Goal: Browse casually: Explore the website without a specific task or goal

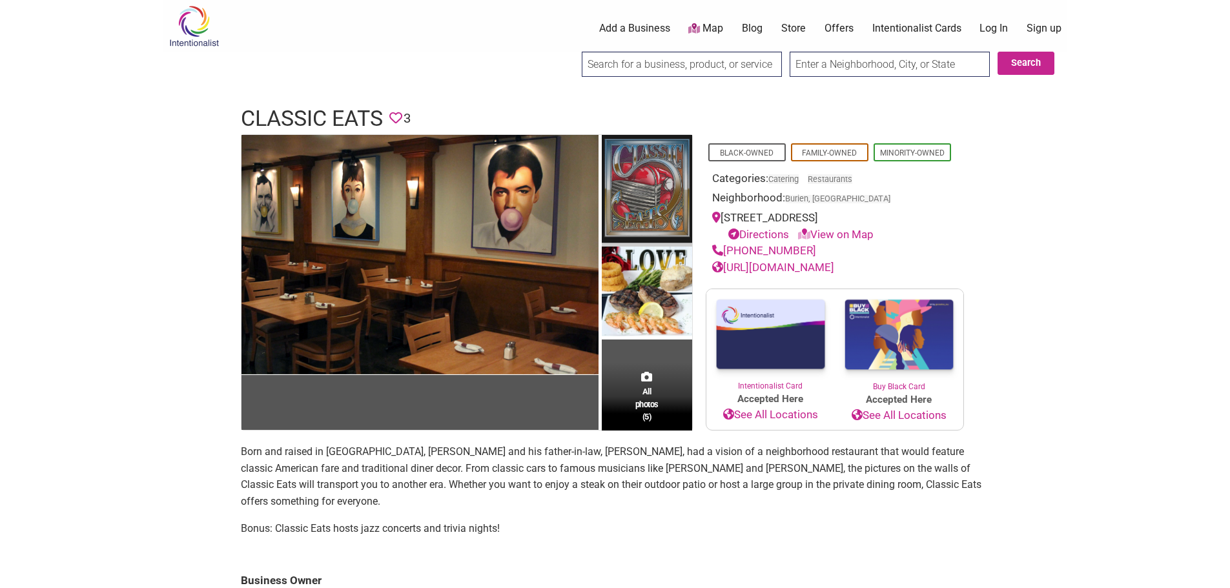
click at [665, 178] on img at bounding box center [647, 191] width 90 height 112
click at [643, 365] on div "All photos (5)" at bounding box center [647, 397] width 90 height 68
click at [650, 389] on span "All photos (5)" at bounding box center [646, 404] width 23 height 37
click at [117, 298] on body "× Menu 0 Add a Business Map Blog Store Offers Intentionalist Cards Buy Black Ca…" at bounding box center [615, 294] width 1230 height 588
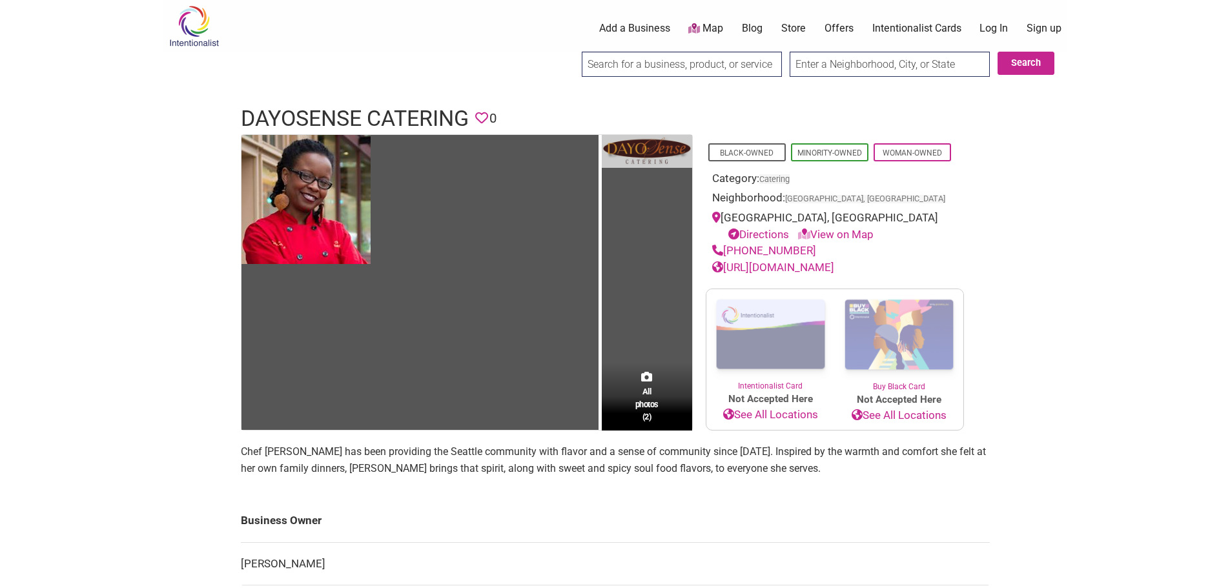
click at [660, 151] on img at bounding box center [647, 152] width 90 height 34
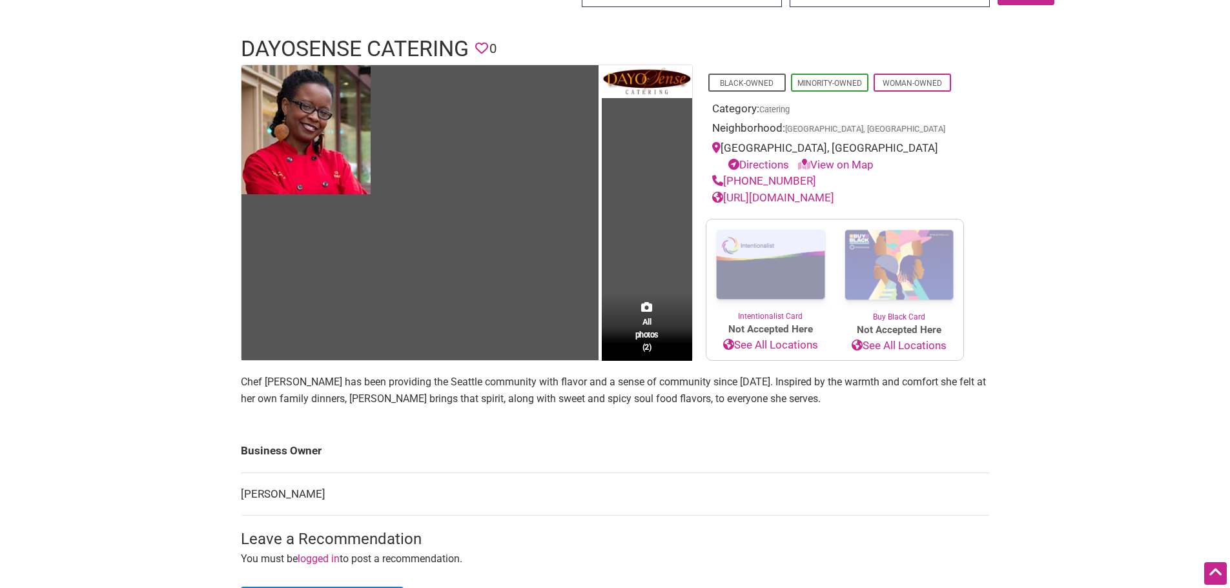
scroll to position [65, 0]
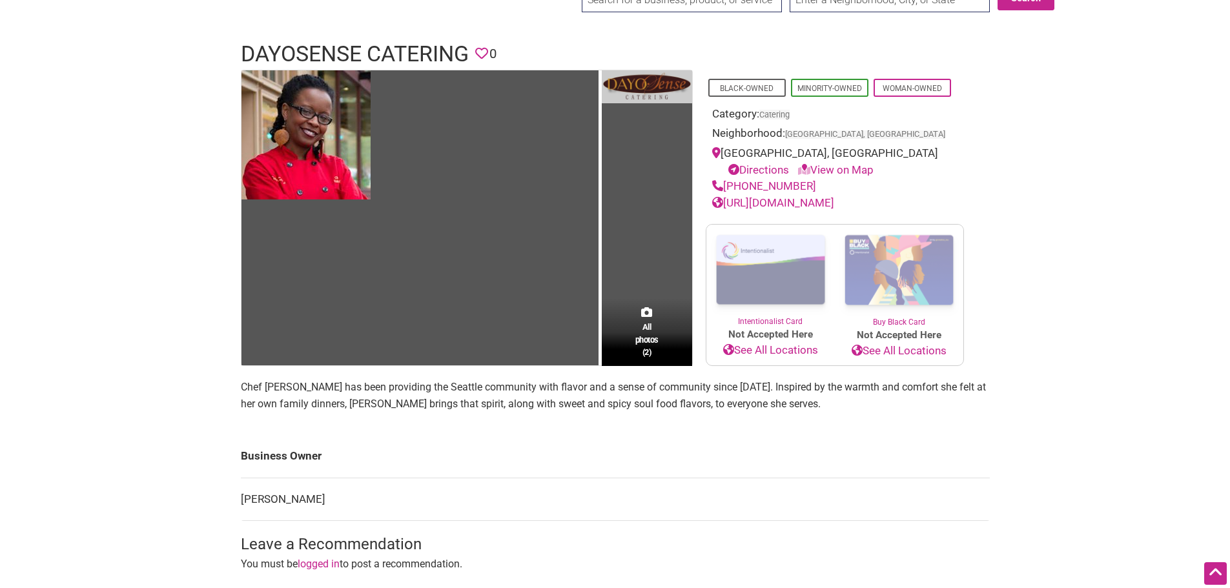
click at [644, 87] on img at bounding box center [647, 87] width 90 height 34
